Goal: Use online tool/utility

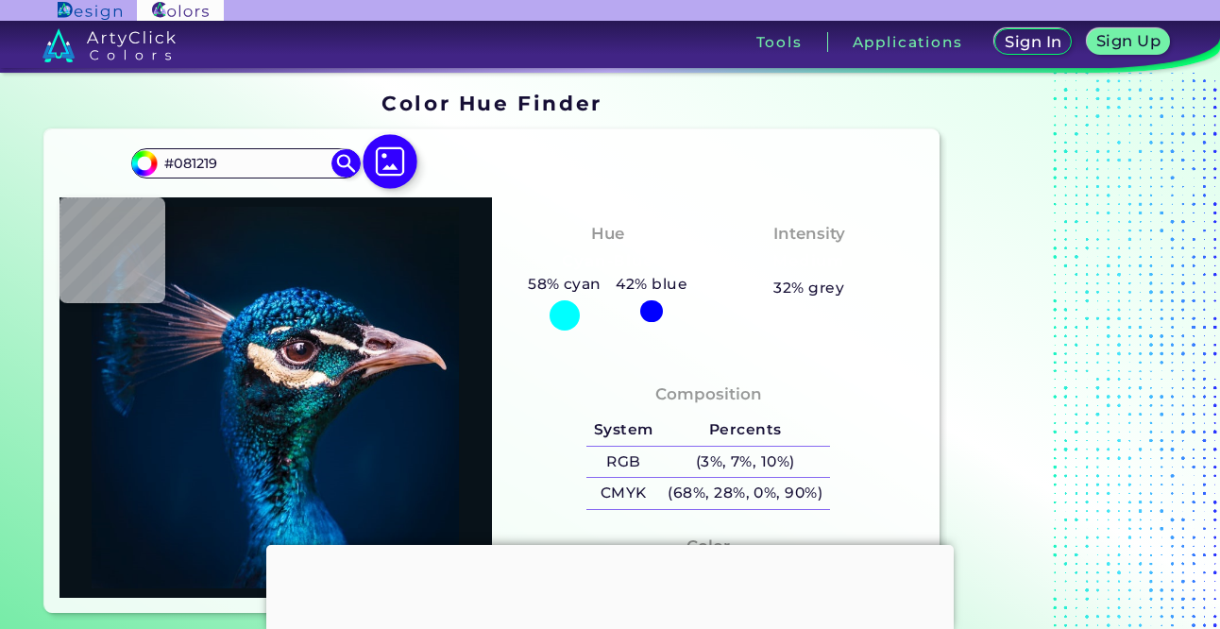
scroll to position [66, 0]
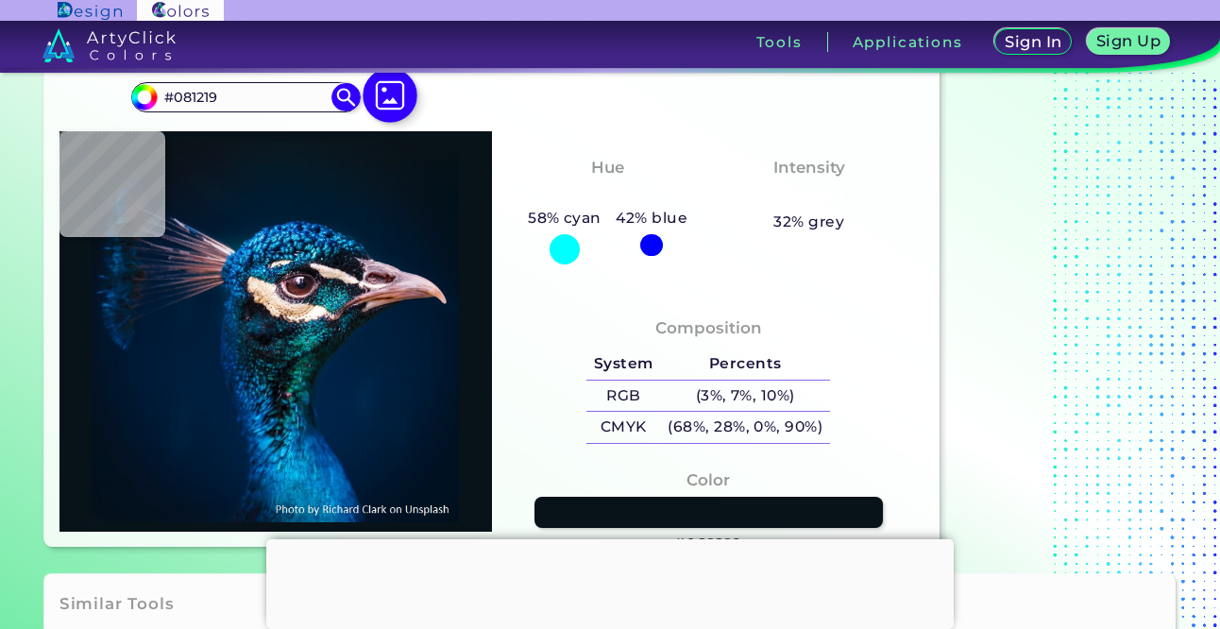
click at [384, 90] on img at bounding box center [390, 96] width 55 height 55
click at [0, 0] on input "file" at bounding box center [0, 0] width 0 height 0
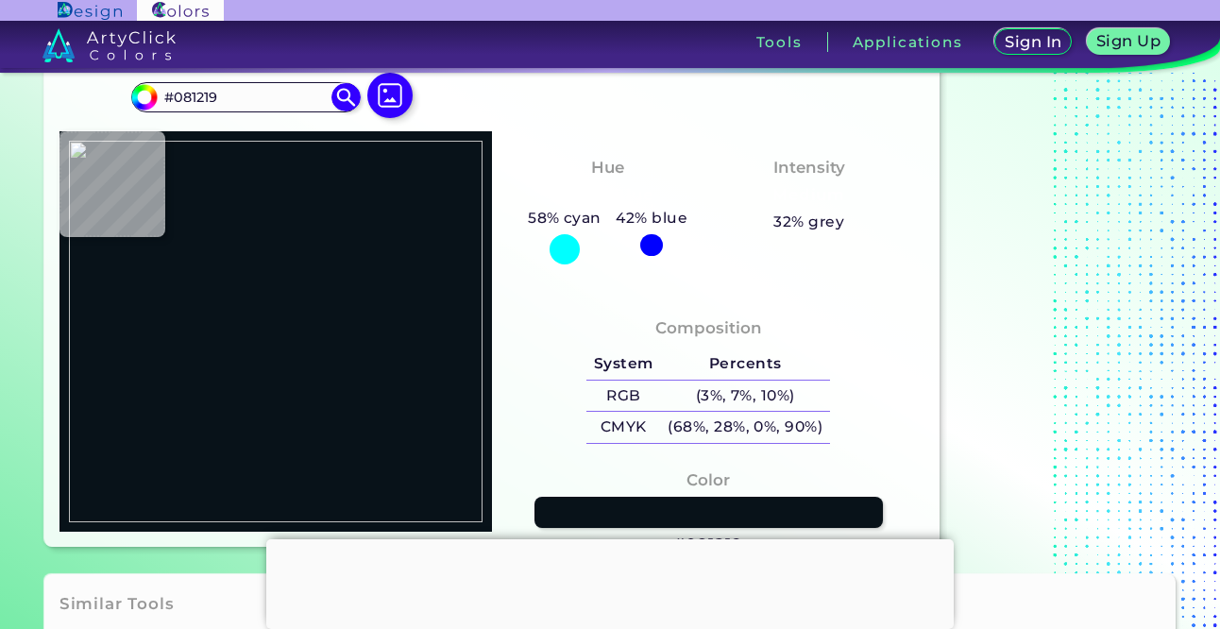
type input "#000000"
type input "#ffffff"
type input "#FFFFFF"
type input "#b7d8dd"
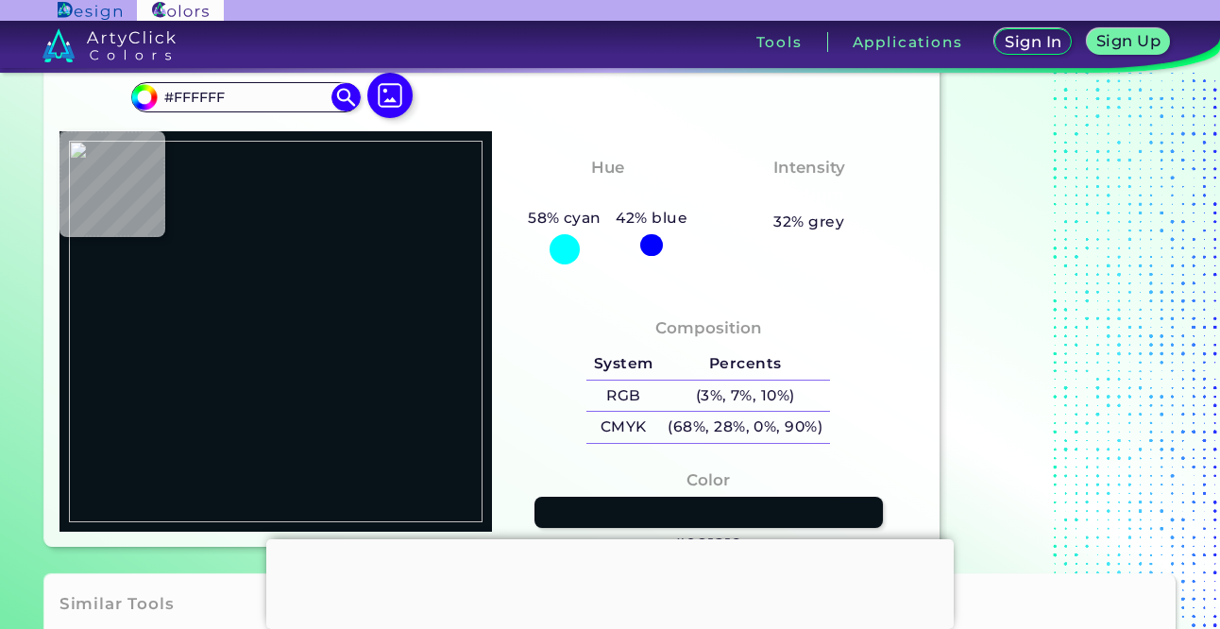
type input "#B7D8DD"
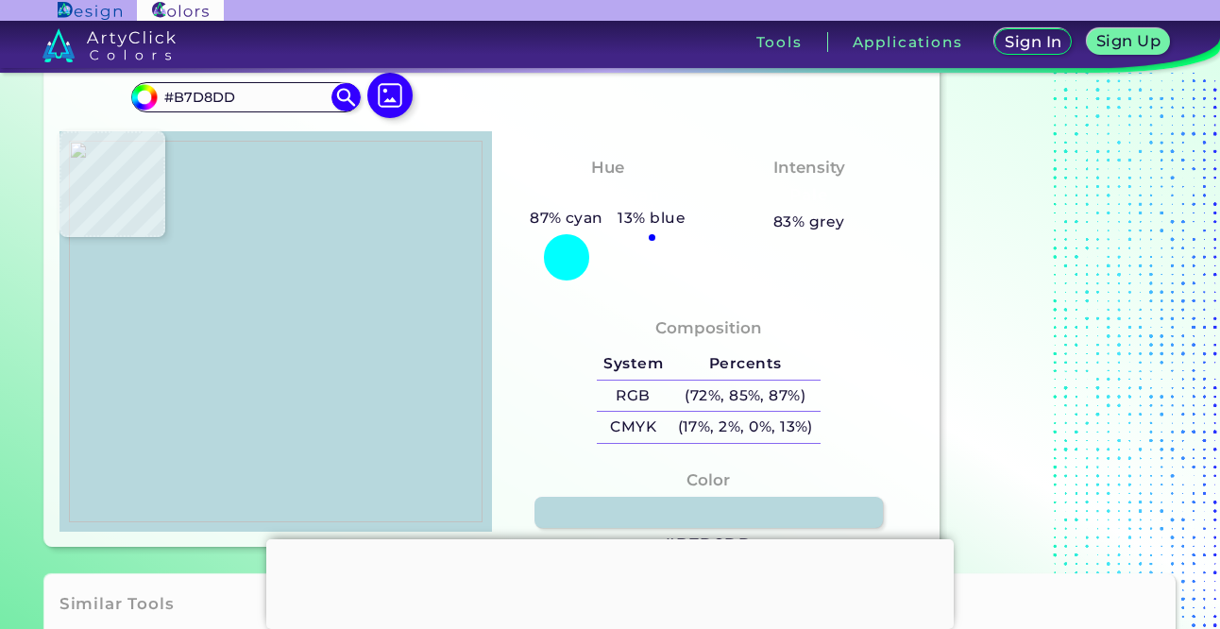
click at [298, 236] on img at bounding box center [276, 332] width 414 height 382
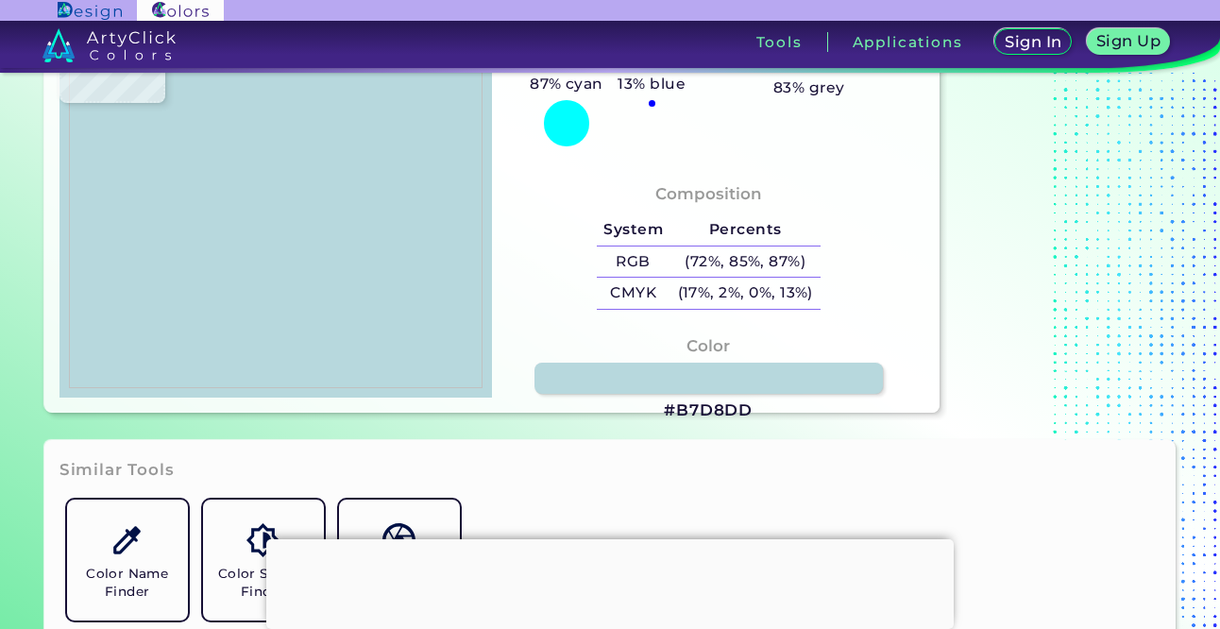
scroll to position [208, 0]
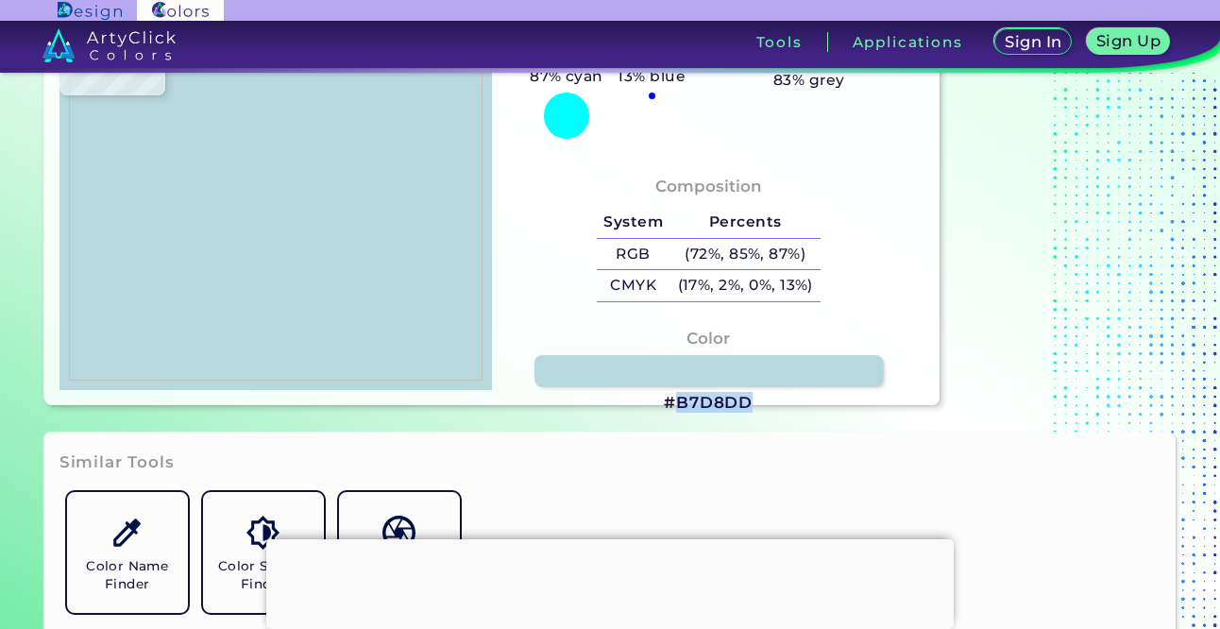
drag, startPoint x: 757, startPoint y: 404, endPoint x: 680, endPoint y: 404, distance: 76.5
click at [680, 404] on div "Color #B7D8DD" at bounding box center [708, 371] width 402 height 108
copy h3 "B7D8DD"
